Goal: Task Accomplishment & Management: Use online tool/utility

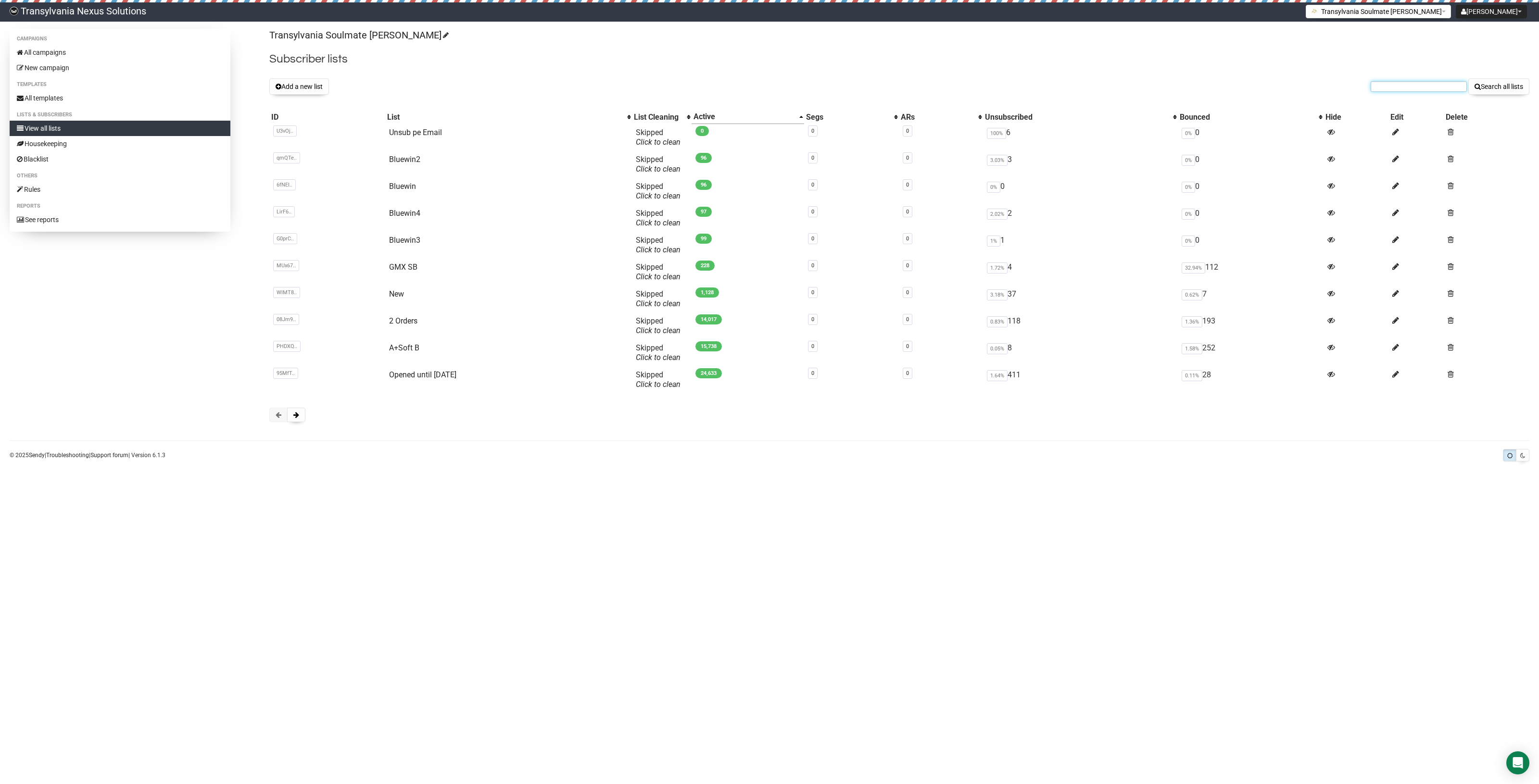
click at [1417, 89] on input "text" at bounding box center [1418, 87] width 96 height 10
paste input "anna.alscher@yahoo.com"
type input "anna.alscher@yahoo.com"
click at [1505, 83] on button "Search all lists" at bounding box center [1498, 86] width 61 height 16
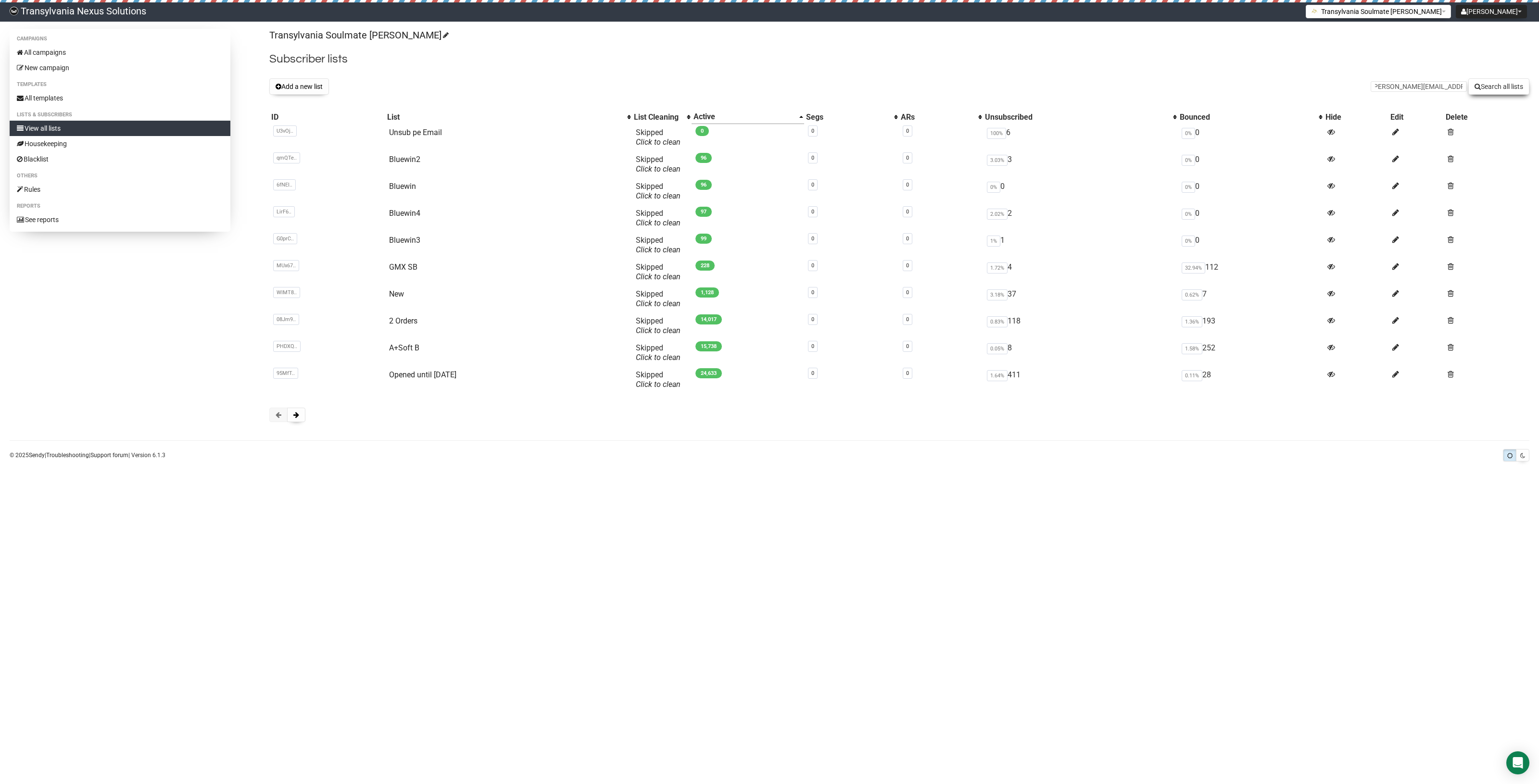
scroll to position [0, 0]
click at [70, 56] on link "All campaigns" at bounding box center [120, 52] width 220 height 16
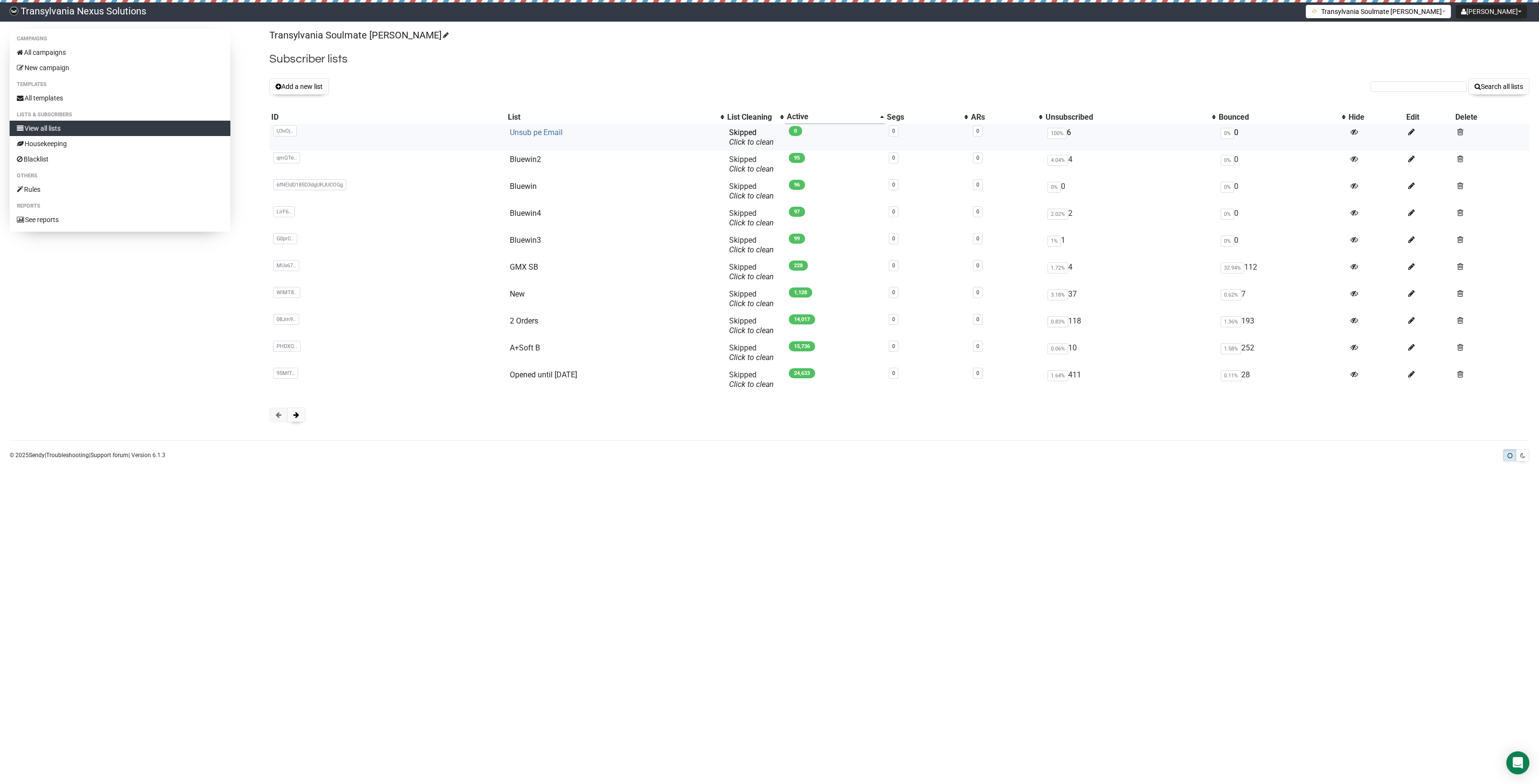
click at [531, 133] on link "Unsub pe Email" at bounding box center [536, 132] width 53 height 9
